Goal: Task Accomplishment & Management: Use online tool/utility

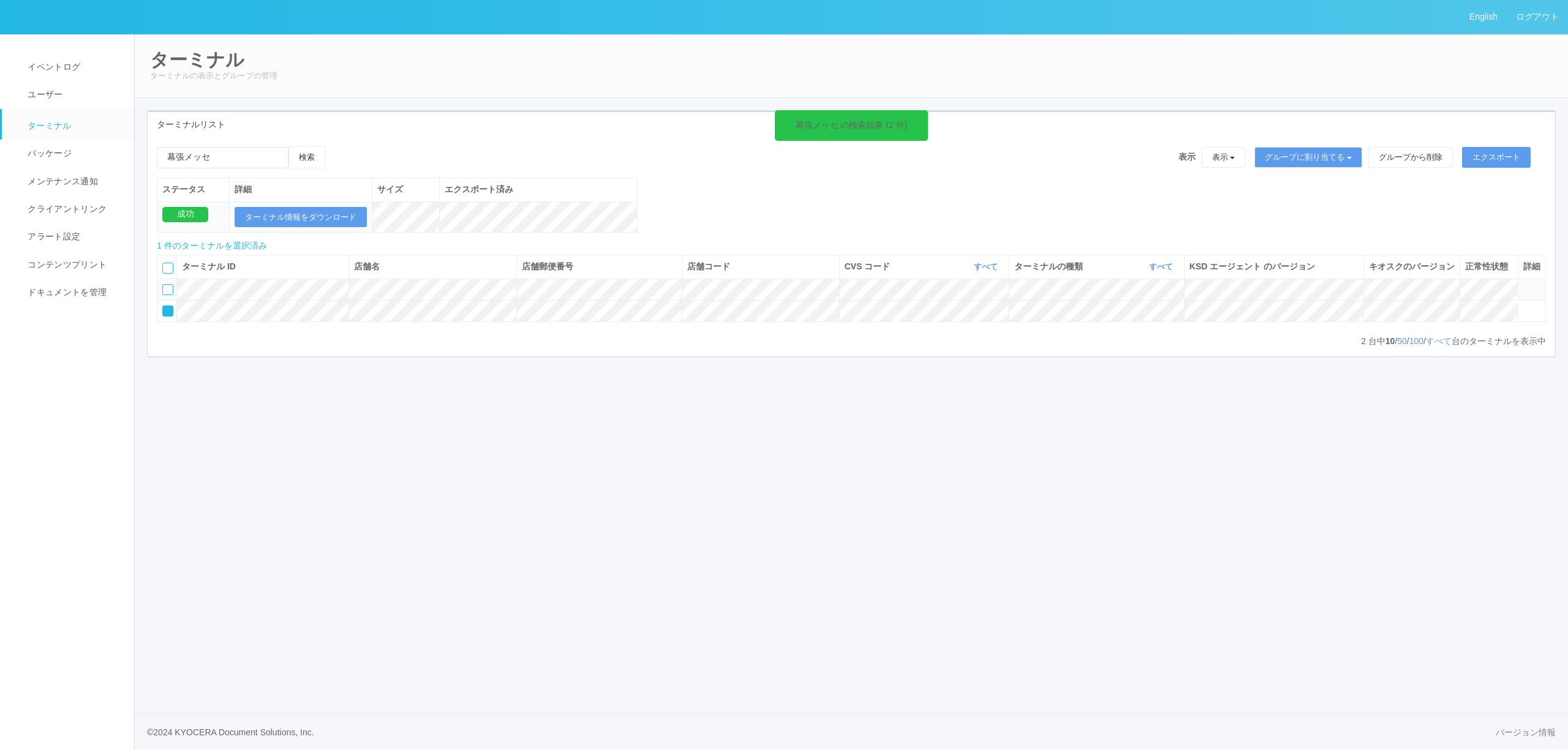
click at [1523, 284] on icon at bounding box center [1523, 284] width 0 height 0
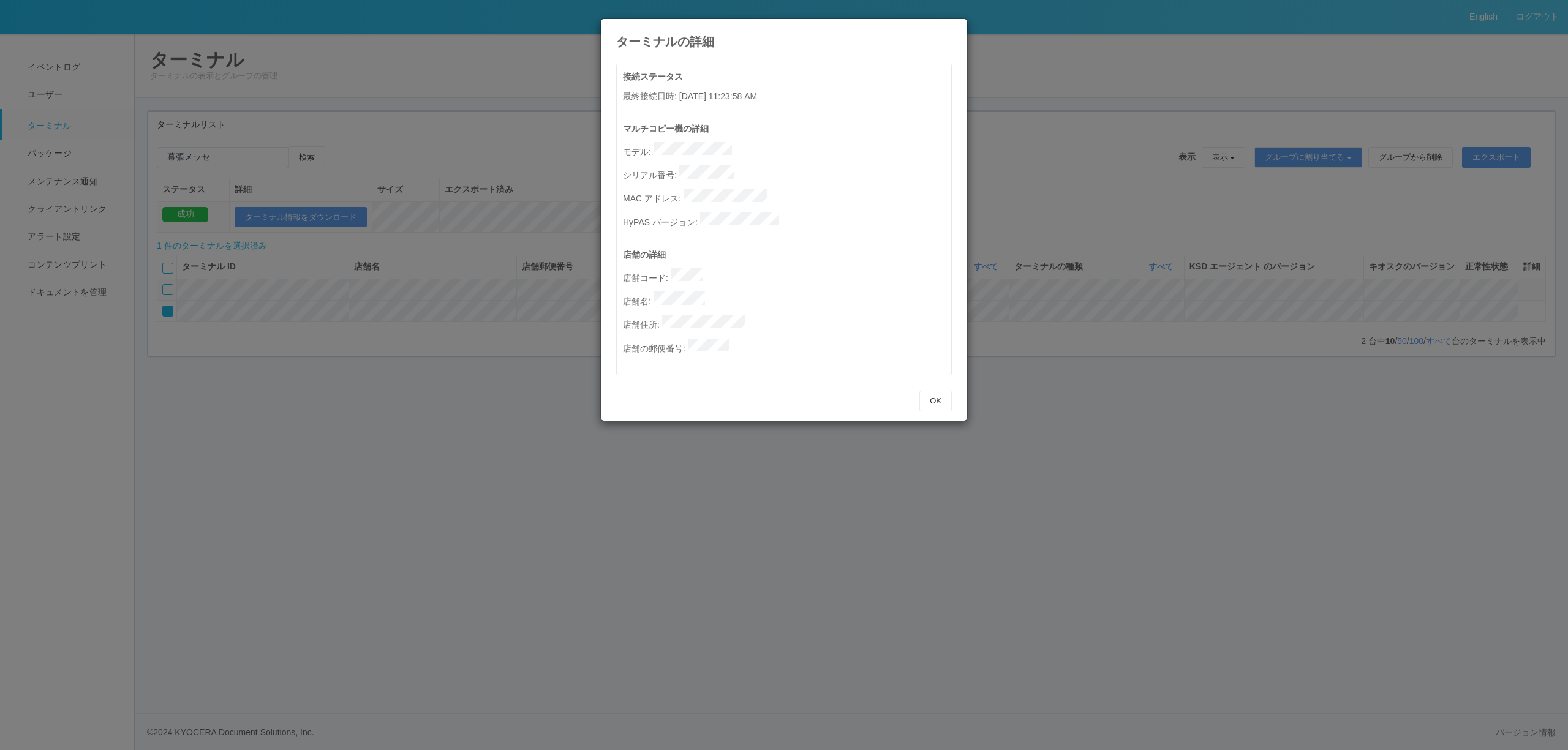
click at [656, 148] on div "マルチコピー機の詳細 モデル : シリアル番号 : MAC アドレス : HyPAS バージョン :" at bounding box center [787, 185] width 329 height 126
click at [557, 101] on div "ターミナルの詳細 接続ステータス 最終接続日時 : 09/08/2025 11:23:58 AM マルチコピー機の詳細 モデル : シリアル番号 : MAC …" at bounding box center [784, 375] width 1568 height 750
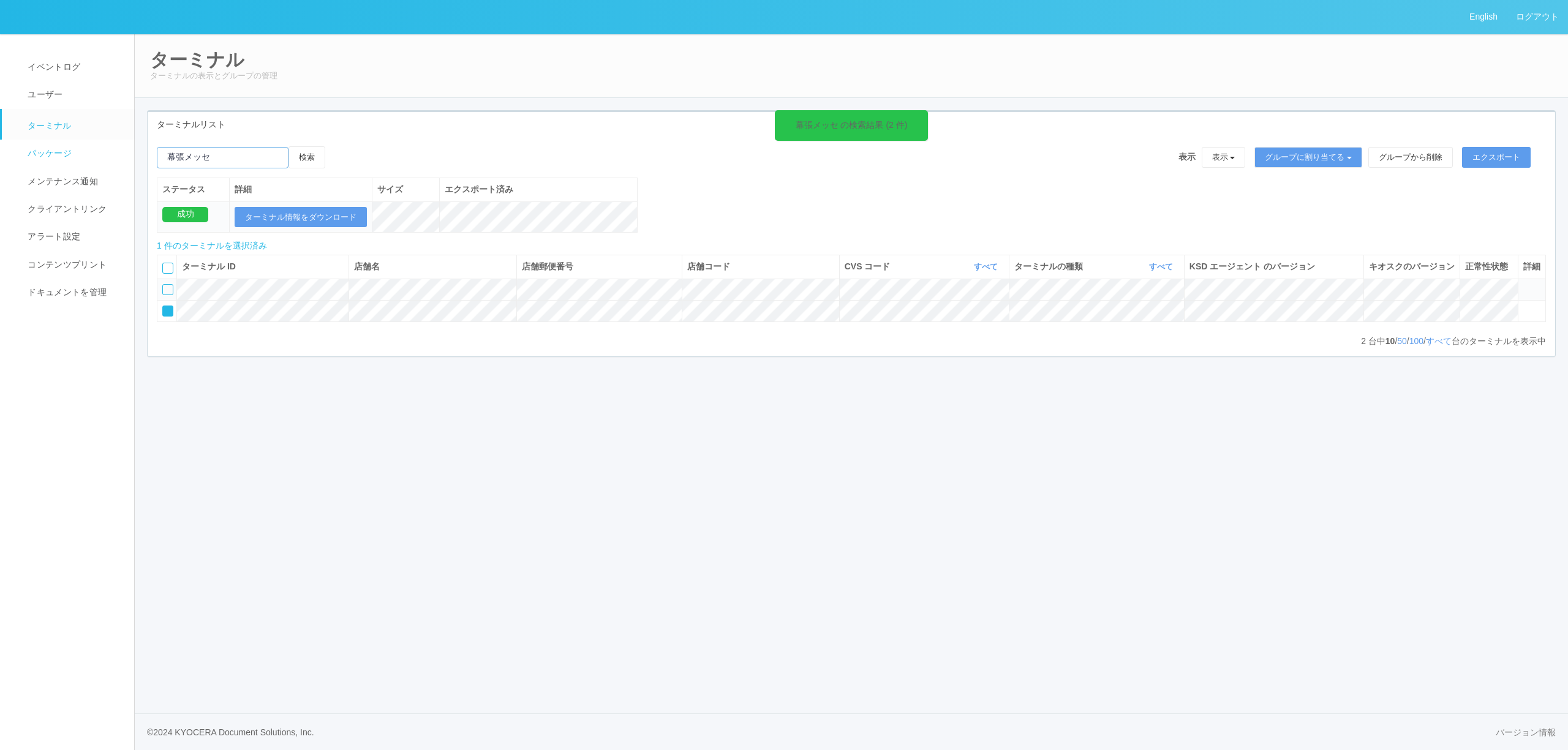
drag, startPoint x: 269, startPoint y: 156, endPoint x: 96, endPoint y: 143, distance: 173.5
click at [96, 143] on div "English ログアウト イベントログ ユーザー ターミナル パッケージ メンテナンス通知 クライアントリンク アラート設定 コンテンツプリント ドキュメン…" at bounding box center [784, 375] width 1568 height 750
paste input "磯分内"
click at [295, 153] on button "検索" at bounding box center [307, 157] width 36 height 22
drag, startPoint x: 295, startPoint y: 159, endPoint x: 0, endPoint y: 164, distance: 295.0
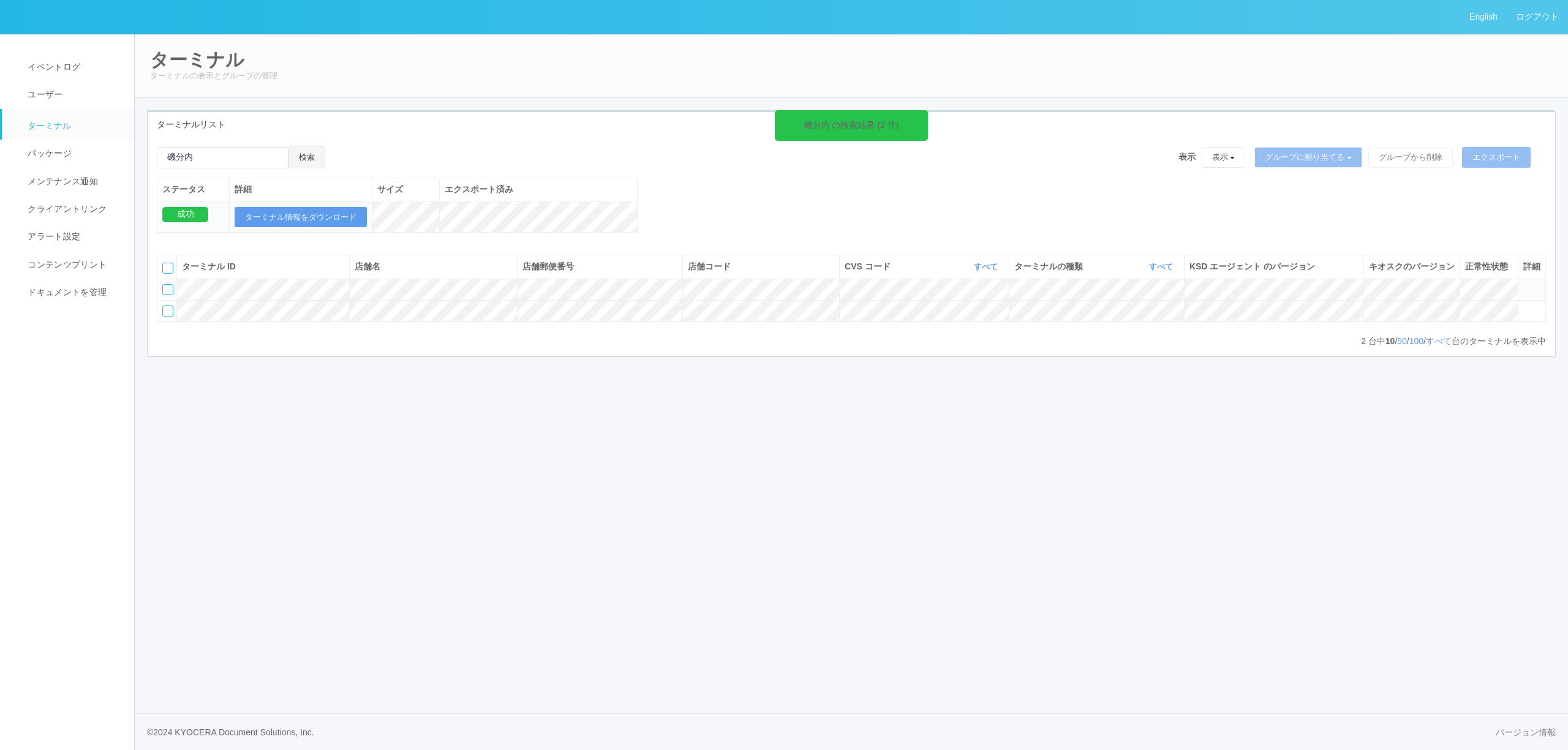
click at [0, 164] on div "English ログアウト イベントログ ユーザー ターミナル パッケージ メンテナンス通知 クライアントリンク アラート設定 コンテンツプリント ドキュメン…" at bounding box center [784, 375] width 1568 height 750
click at [5, 158] on div "English ログアウト イベントログ ユーザー ターミナル パッケージ メンテナンス通知 クライアントリンク アラート設定 コンテンツプリント ドキュメン…" at bounding box center [784, 375] width 1568 height 750
paste input "標茶旭"
type input "標茶旭"
click at [311, 155] on button "検索" at bounding box center [307, 157] width 36 height 22
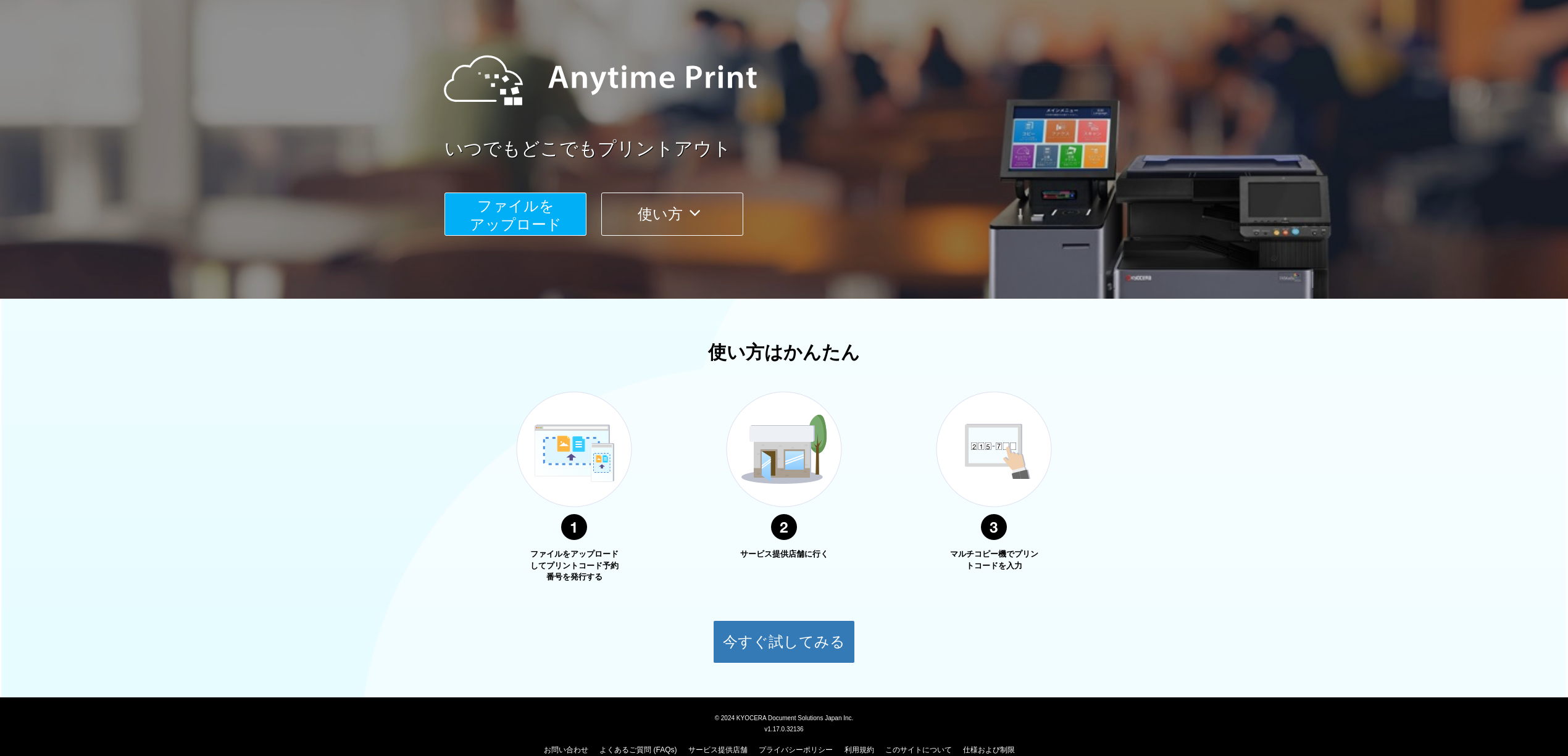
scroll to position [120, 0]
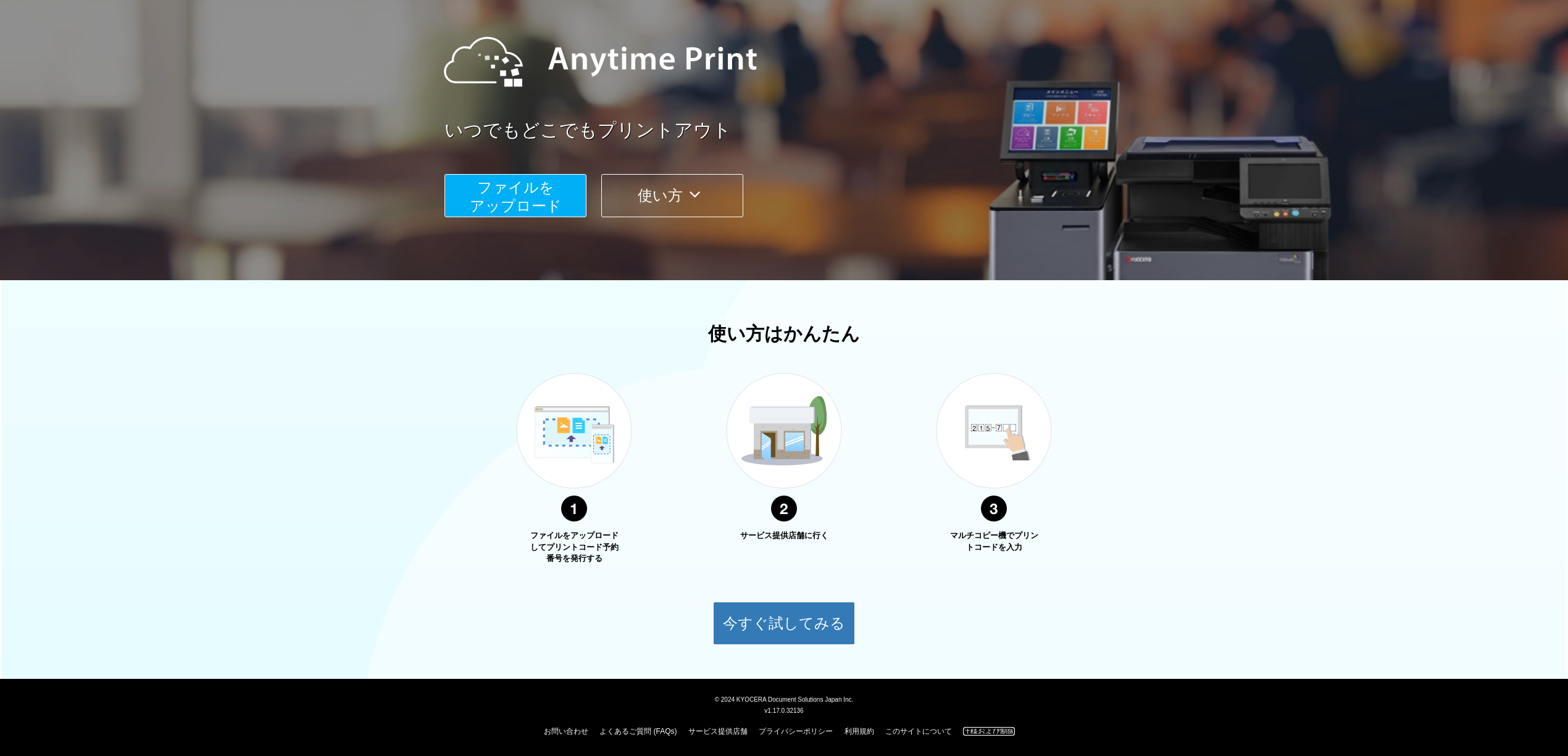
click at [979, 731] on link "仕様および制限" at bounding box center [988, 731] width 52 height 9
